Goal: Information Seeking & Learning: Learn about a topic

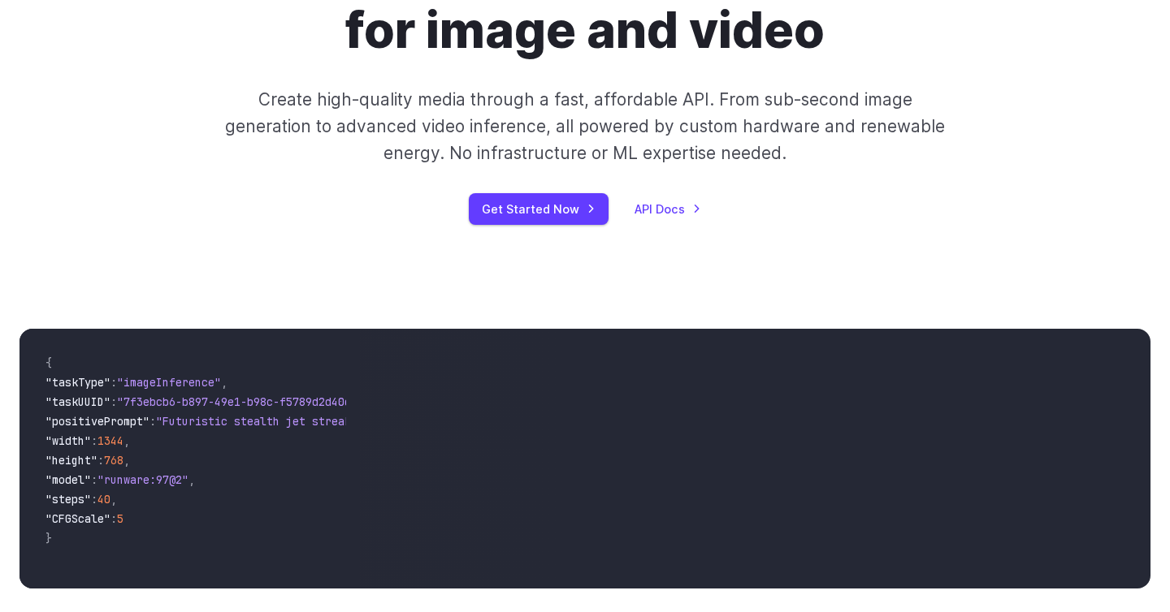
scroll to position [487, 0]
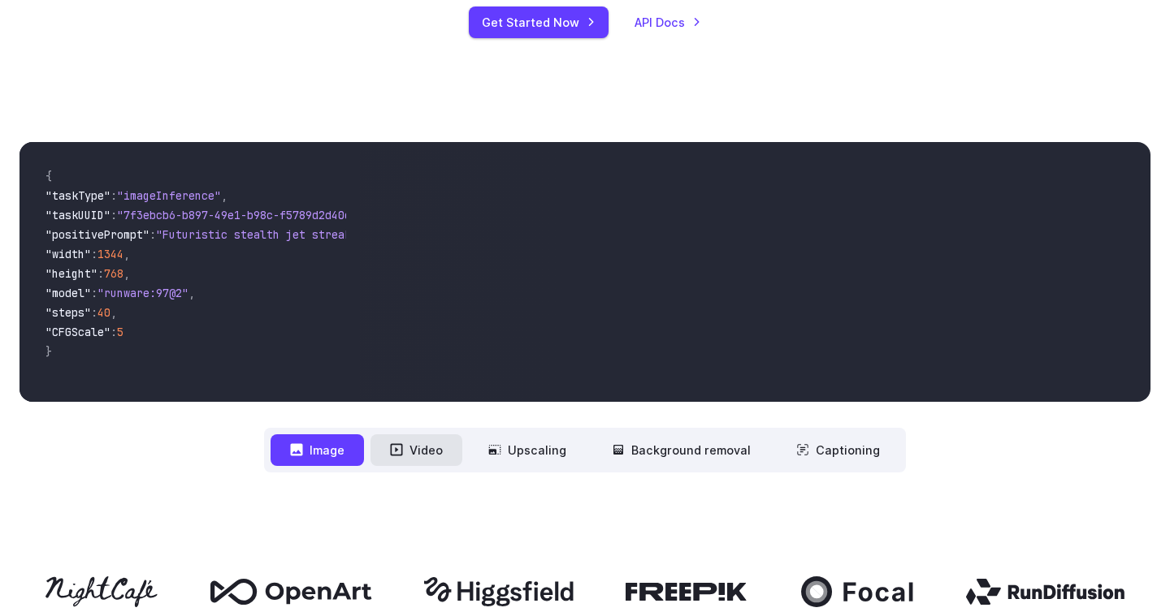
click at [434, 457] on button "Video" at bounding box center [416, 451] width 92 height 32
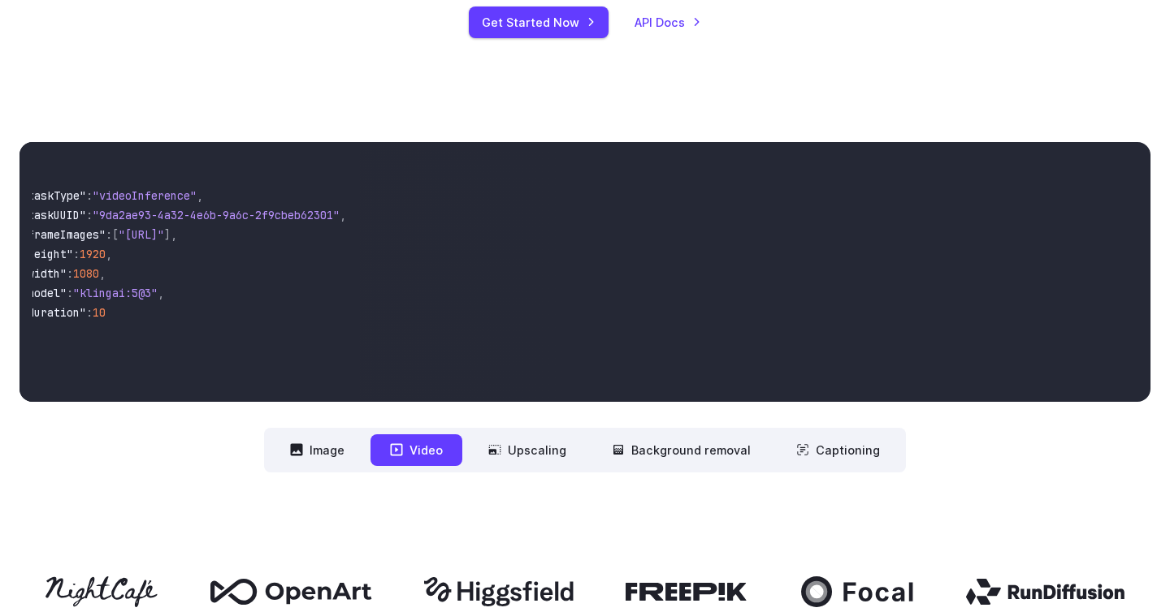
scroll to position [0, 137]
click at [515, 439] on button "Upscaling" at bounding box center [527, 451] width 117 height 32
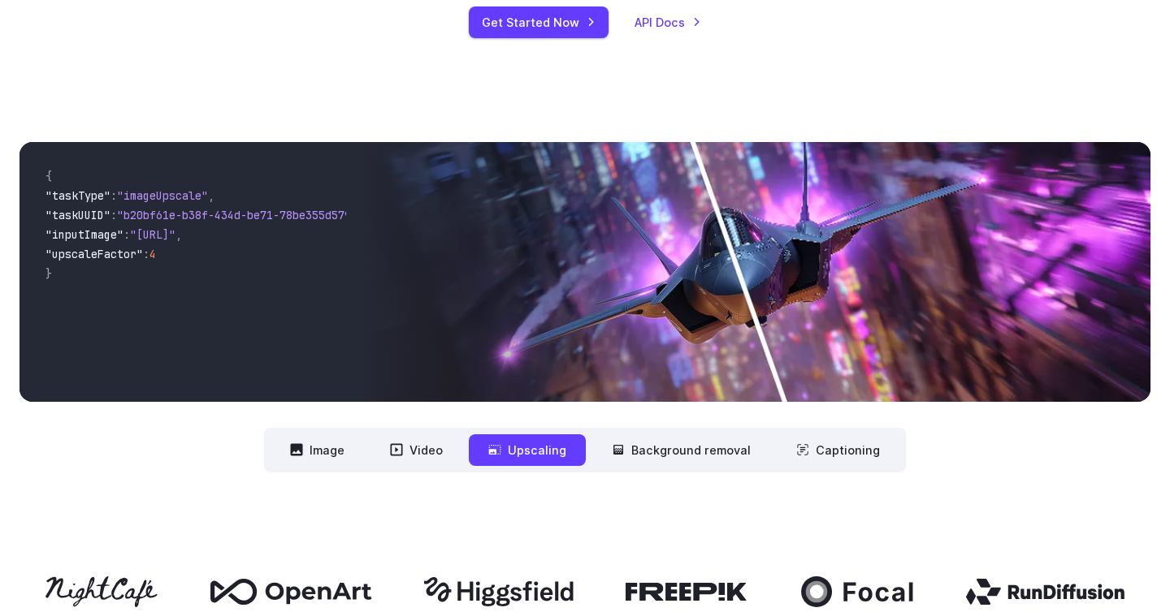
click at [279, 346] on code "{ "taskType" : "imageUpscale" , "taskUUID" : "b20bf61e-b38f-434d-be71-78be355d5…" at bounding box center [189, 272] width 314 height 234
click at [663, 452] on button "Background removal" at bounding box center [681, 451] width 178 height 32
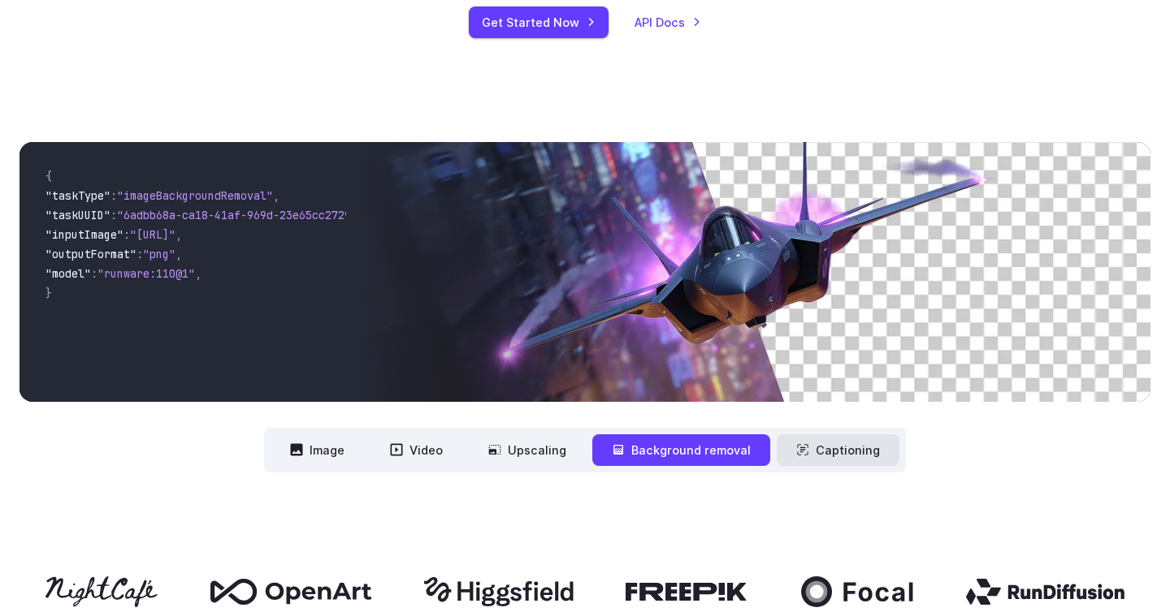
click at [842, 454] on button "Captioning" at bounding box center [838, 451] width 123 height 32
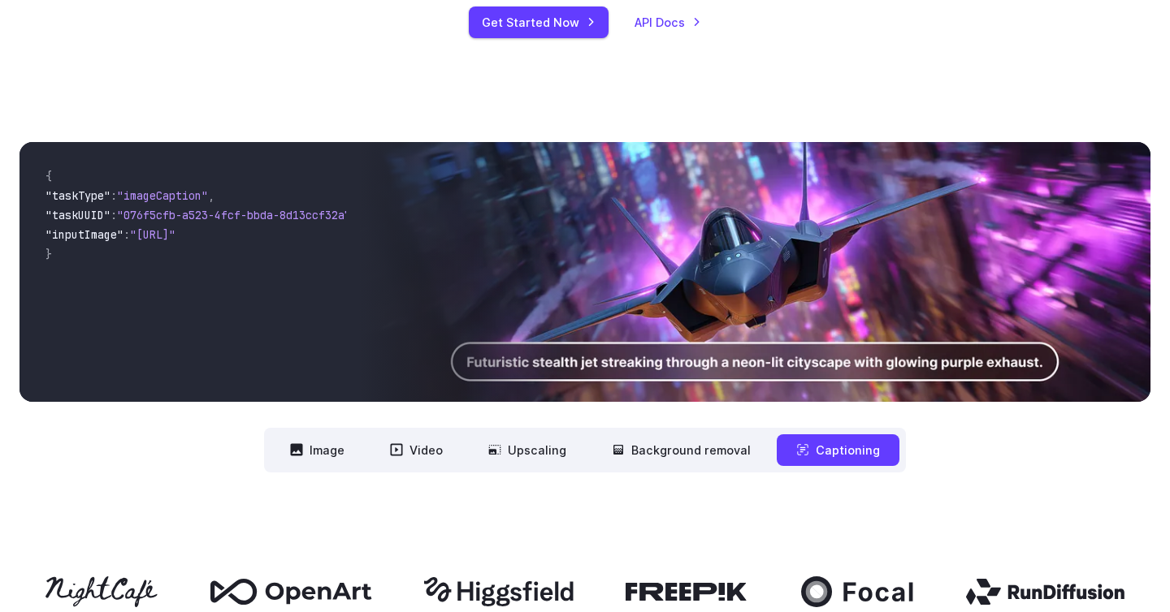
click at [817, 310] on img at bounding box center [754, 272] width 791 height 260
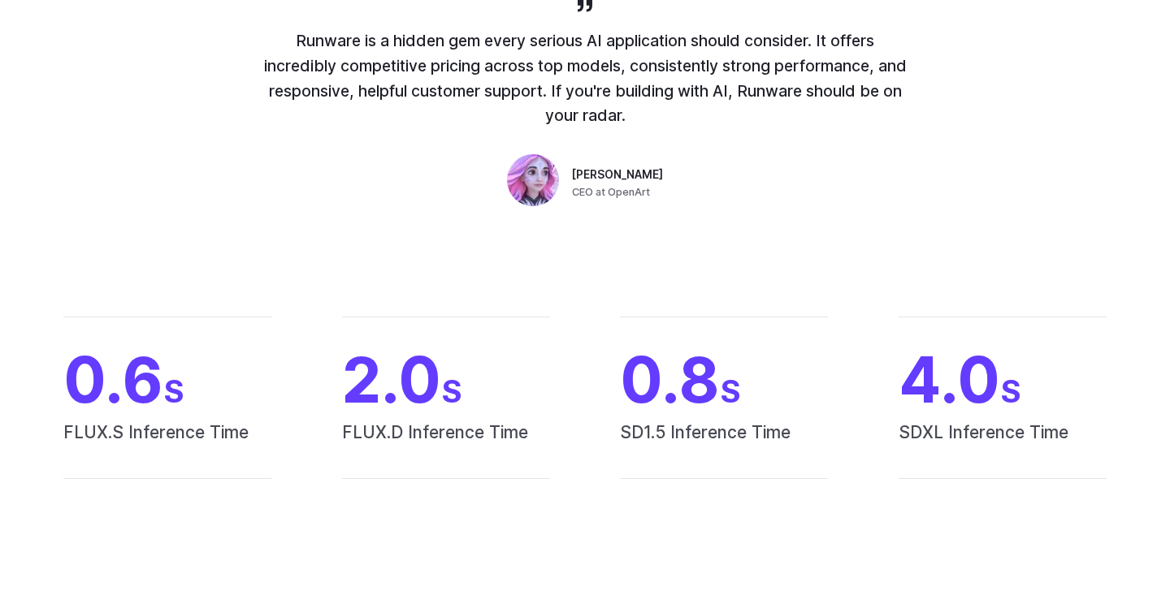
scroll to position [1284, 0]
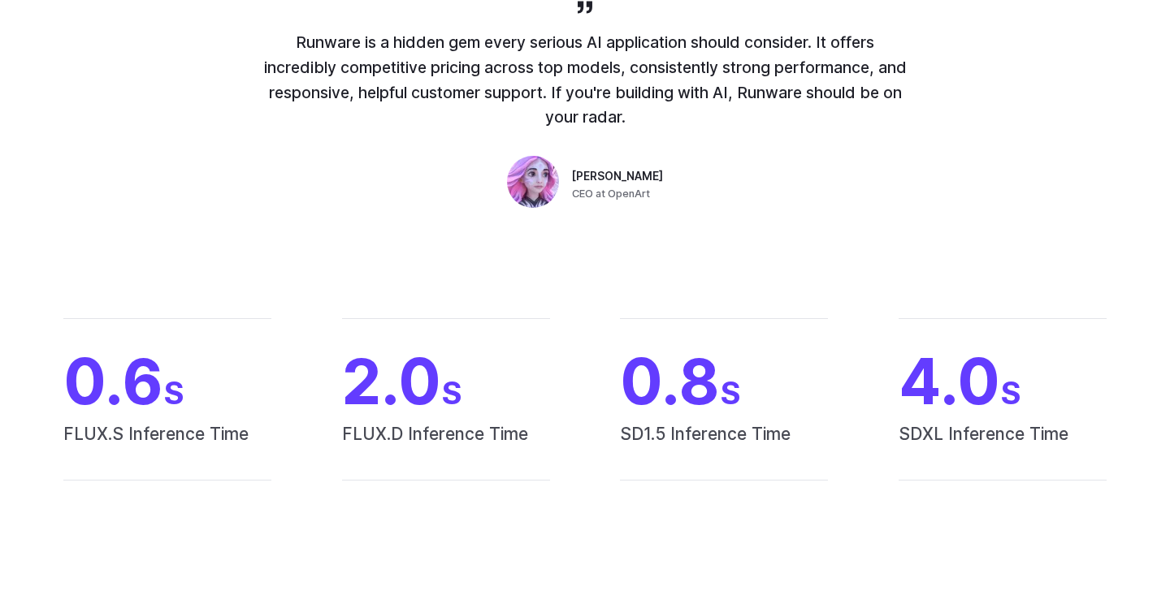
click at [742, 48] on p "Runware is a hidden gem every serious AI application should consider. It offers…" at bounding box center [585, 80] width 650 height 100
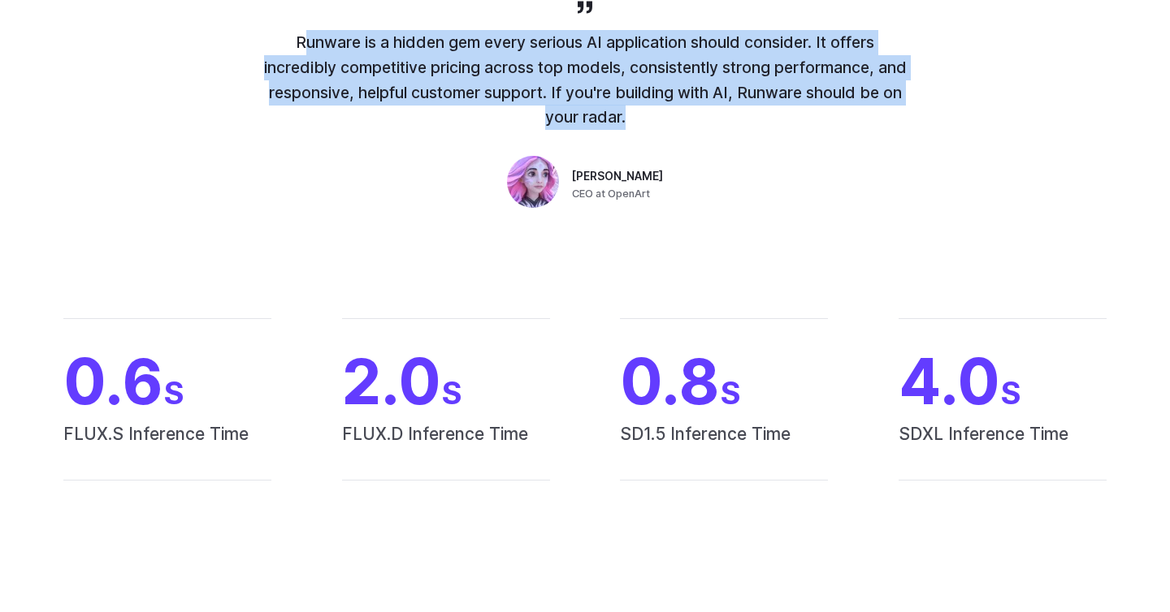
click at [777, 97] on p "Runware is a hidden gem every serious AI application should consider. It offers…" at bounding box center [585, 80] width 650 height 100
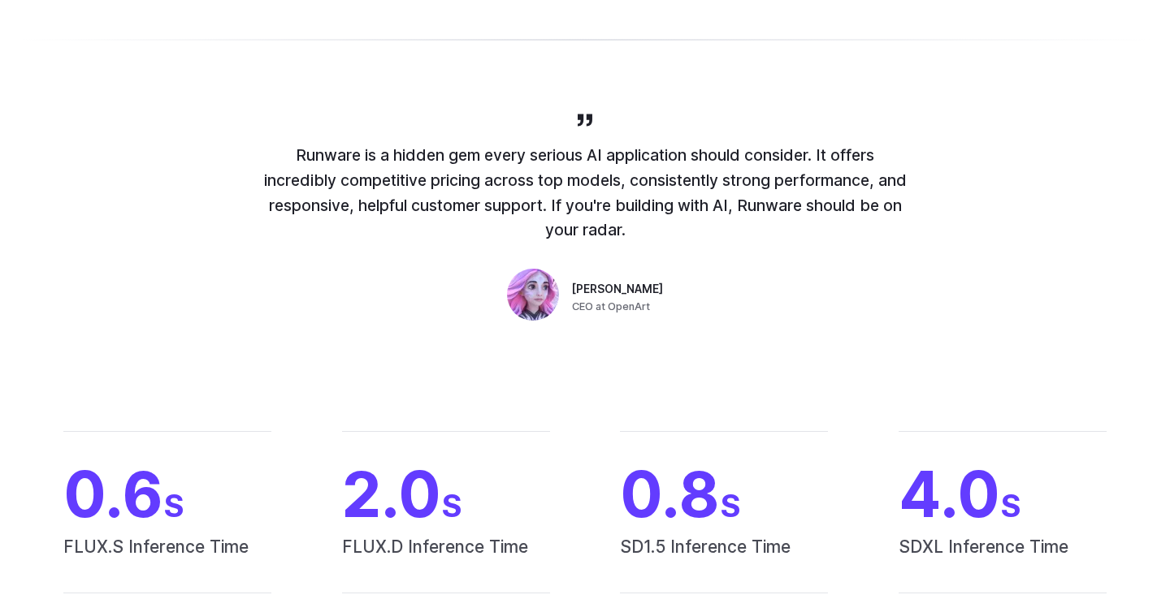
scroll to position [0, 0]
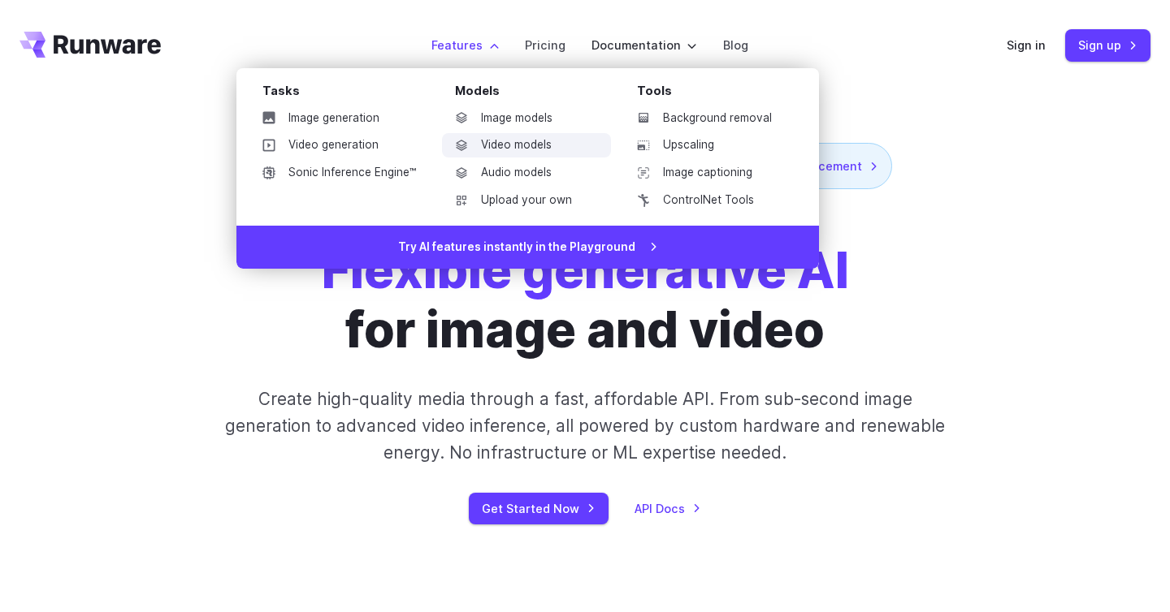
click at [547, 143] on link "Video models" at bounding box center [526, 145] width 169 height 24
